Goal: Information Seeking & Learning: Compare options

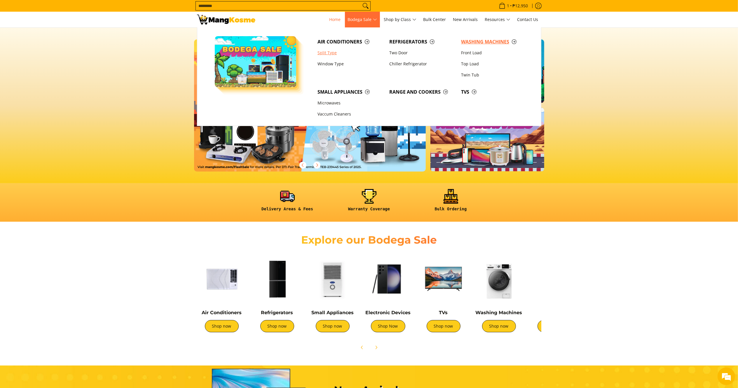
drag, startPoint x: 485, startPoint y: 43, endPoint x: 336, endPoint y: 50, distance: 149.1
click at [485, 43] on span "Washing Machines" at bounding box center [494, 41] width 66 height 7
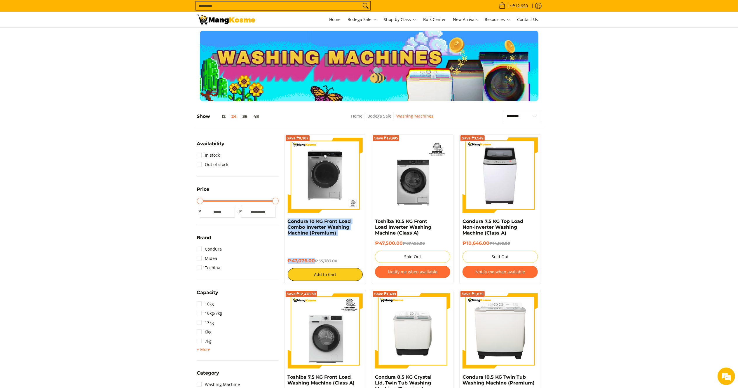
drag, startPoint x: 314, startPoint y: 260, endPoint x: 285, endPoint y: 220, distance: 49.8
click at [285, 220] on div "Save ₱8,307 Condura 10 KG Front Load Combo Inverter Washing Machine (Premium) ₱…" at bounding box center [326, 209] width 82 height 150
copy div "Condura 10 KG Front Load Combo Inverter Washing Machine (Premium) ₱47,076.00"
click at [299, 191] on img at bounding box center [325, 175] width 75 height 75
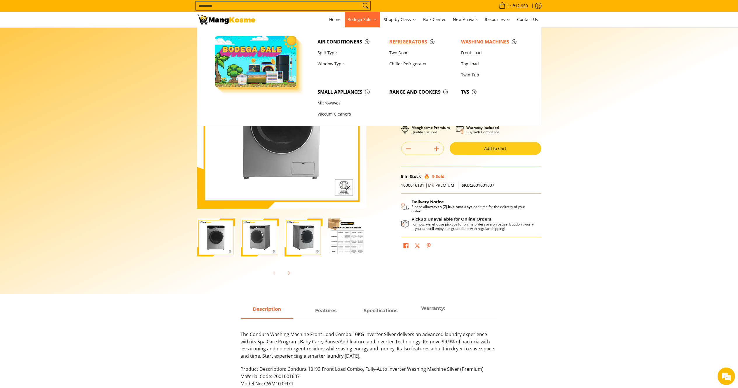
click at [407, 42] on span "Refrigerators" at bounding box center [423, 41] width 66 height 7
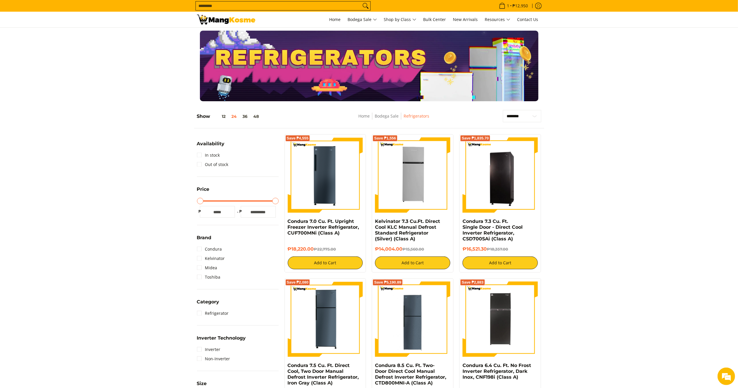
click at [223, 24] on img at bounding box center [226, 20] width 58 height 10
